Goal: Task Accomplishment & Management: Manage account settings

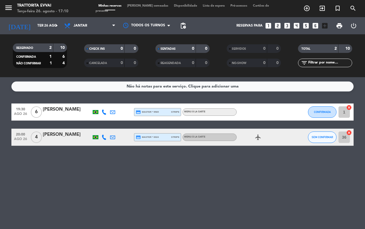
click at [99, 228] on div "Não há notas para este serviço. Clique para adicionar uma 19:30 [DATE] 6 [PERSO…" at bounding box center [182, 153] width 365 height 152
click at [53, 29] on icon "arrow_drop_down" at bounding box center [56, 25] width 7 height 7
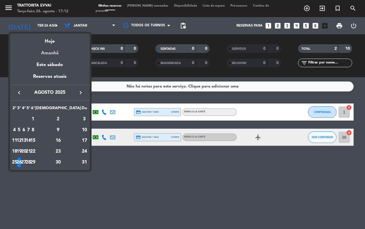
click at [55, 52] on div "Amanhã" at bounding box center [50, 51] width 80 height 12
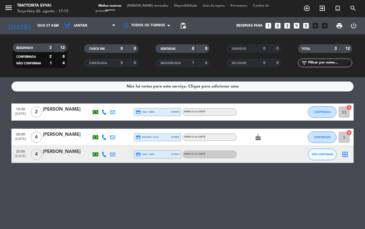
click at [256, 136] on icon "cake" at bounding box center [258, 137] width 7 height 7
click at [232, 200] on div "Não há notas para este serviço. Clique para adicionar uma 19:30 [DATE] 2 [PERSO…" at bounding box center [182, 153] width 365 height 152
click at [110, 23] on span "Jantar" at bounding box center [89, 25] width 57 height 13
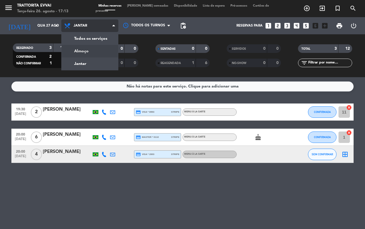
click at [101, 48] on div "menu Trattorita Evvai Terça-feira 26. agosto - 17:13 Minhas reservas Mesas seme…" at bounding box center [182, 38] width 365 height 77
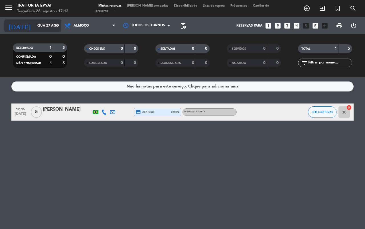
click at [58, 26] on icon "arrow_drop_down" at bounding box center [56, 25] width 7 height 7
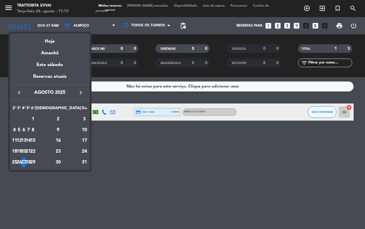
click at [31, 158] on div "28" at bounding box center [28, 162] width 4 height 10
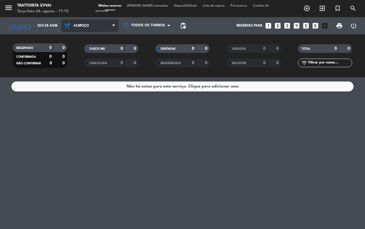
click at [113, 27] on icon at bounding box center [113, 25] width 3 height 5
click at [101, 60] on div "menu Trattorita Evvai Terça-feira 26. agosto - 17:13 Minhas reservas Mesas seme…" at bounding box center [182, 38] width 365 height 77
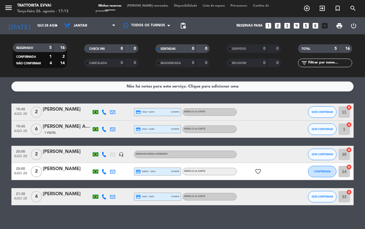
scroll to position [5, 0]
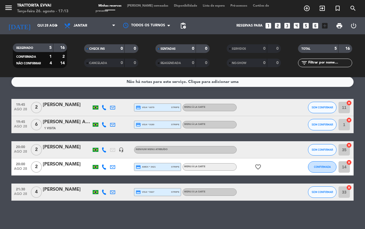
click at [259, 169] on icon "favorite_border" at bounding box center [258, 166] width 7 height 7
click at [182, 26] on span "pending_actions" at bounding box center [183, 25] width 7 height 7
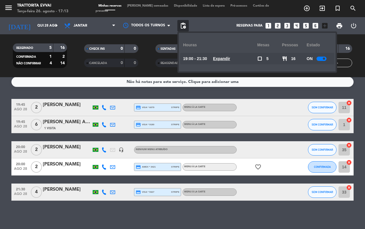
click at [323, 58] on div at bounding box center [322, 59] width 10 height 4
click at [180, 211] on div "Não há notas para este serviço. Clique para adicionar uma 19:45 [DATE] 2 [PERSO…" at bounding box center [182, 153] width 365 height 152
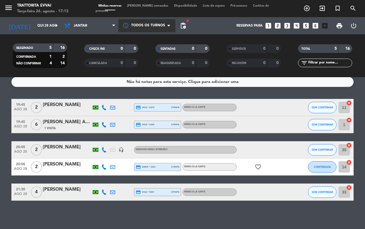
click at [171, 27] on span at bounding box center [171, 26] width 6 height 6
click at [110, 211] on div "Não há notas para este serviço. Clique para adicionar uma 19:45 [DATE] 2 [PERSO…" at bounding box center [182, 153] width 365 height 152
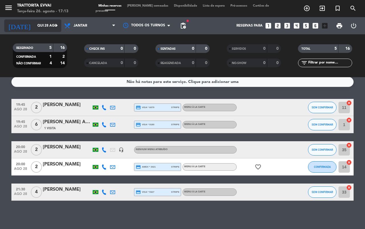
click at [61, 22] on input "Qui 28 ago" at bounding box center [57, 26] width 45 height 10
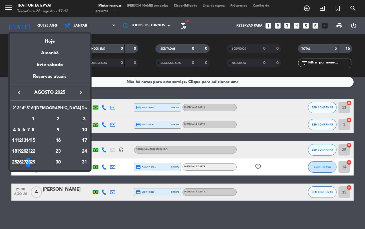
click at [35, 162] on div "29" at bounding box center [33, 162] width 4 height 10
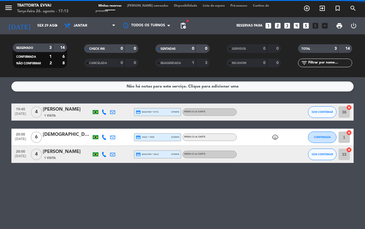
scroll to position [0, 0]
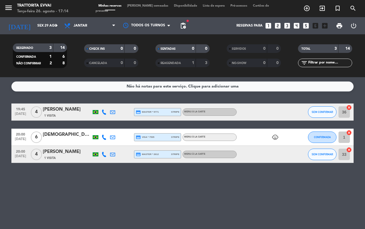
click at [275, 137] on icon "child_care" at bounding box center [275, 137] width 7 height 7
click at [61, 28] on input "Sex 29 ago" at bounding box center [57, 26] width 45 height 10
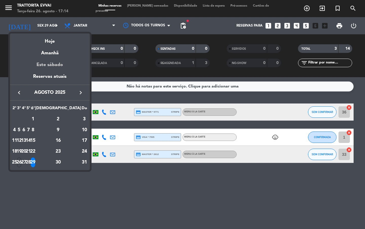
click at [64, 59] on div "Este sábado" at bounding box center [50, 65] width 80 height 16
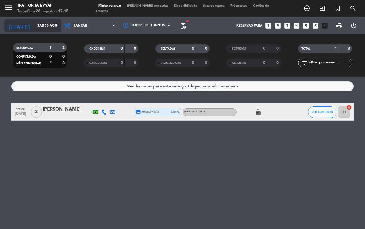
click at [54, 31] on div "[DATE] [DATE] arrow_drop_down" at bounding box center [32, 25] width 57 height 13
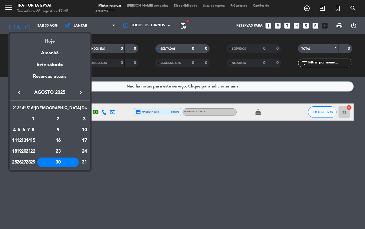
click at [57, 41] on div "Hoje" at bounding box center [50, 39] width 80 height 12
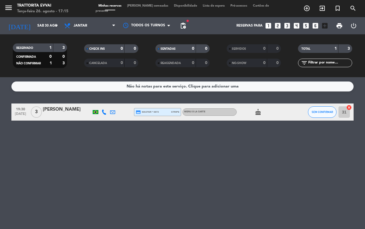
type input "Ter 26 ago"
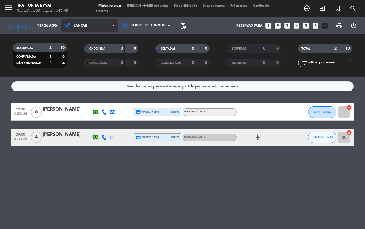
click at [113, 23] on icon at bounding box center [113, 25] width 3 height 5
